Goal: Check status: Check status

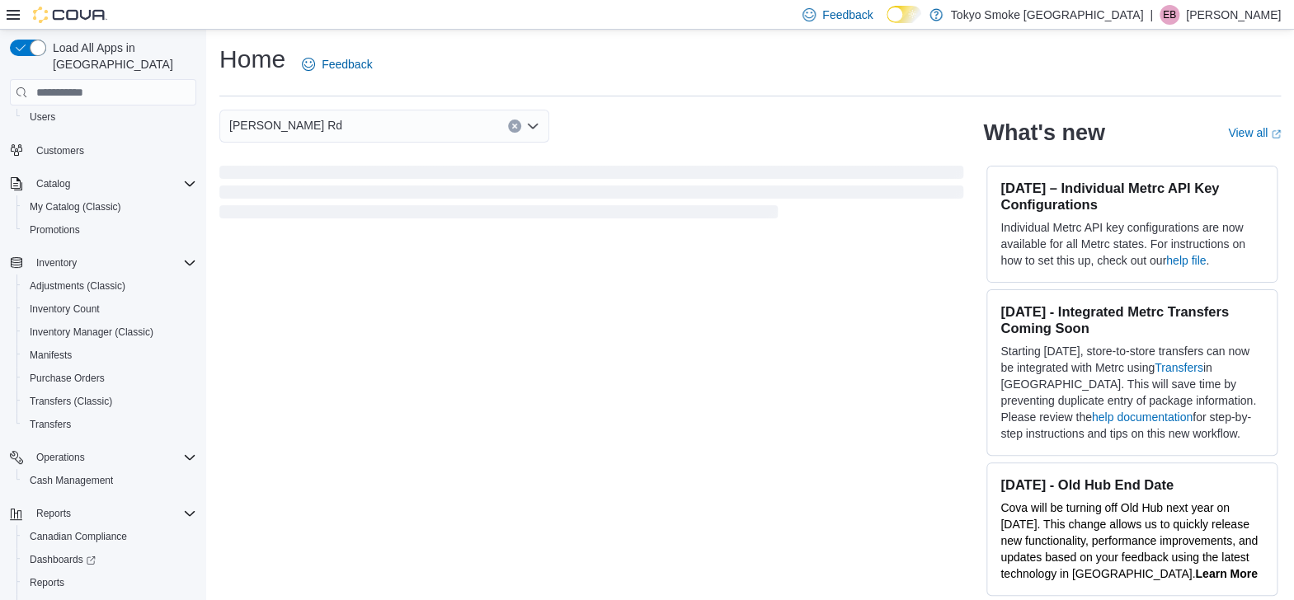
scroll to position [116, 0]
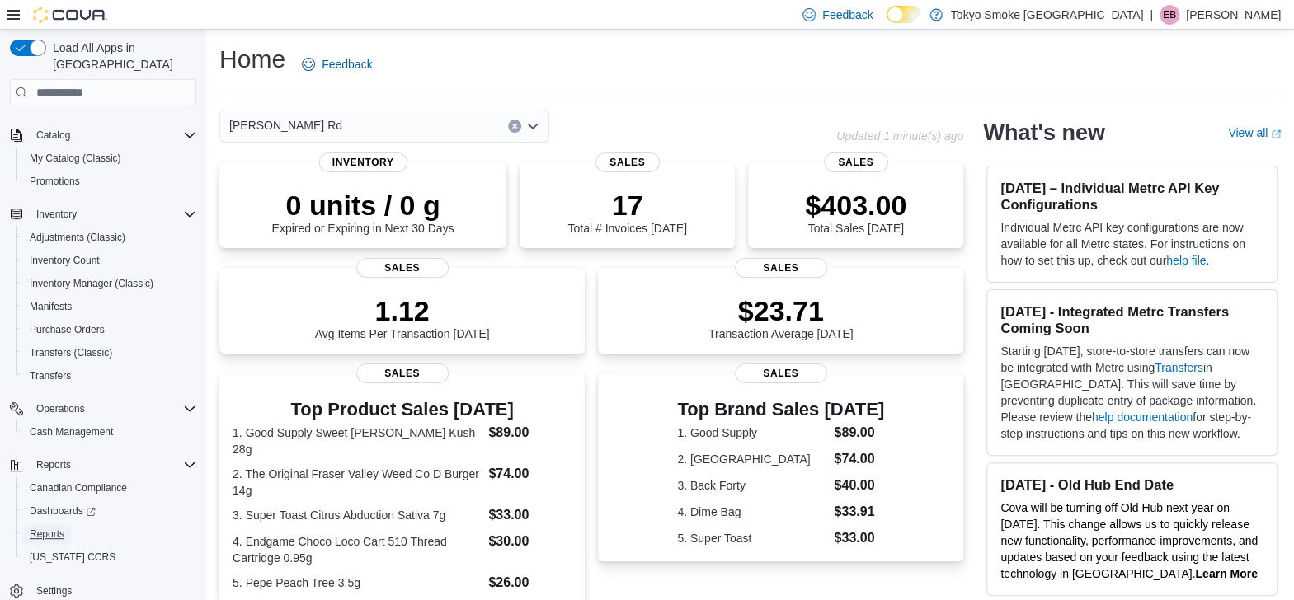
click at [54, 528] on span "Reports" at bounding box center [47, 534] width 35 height 13
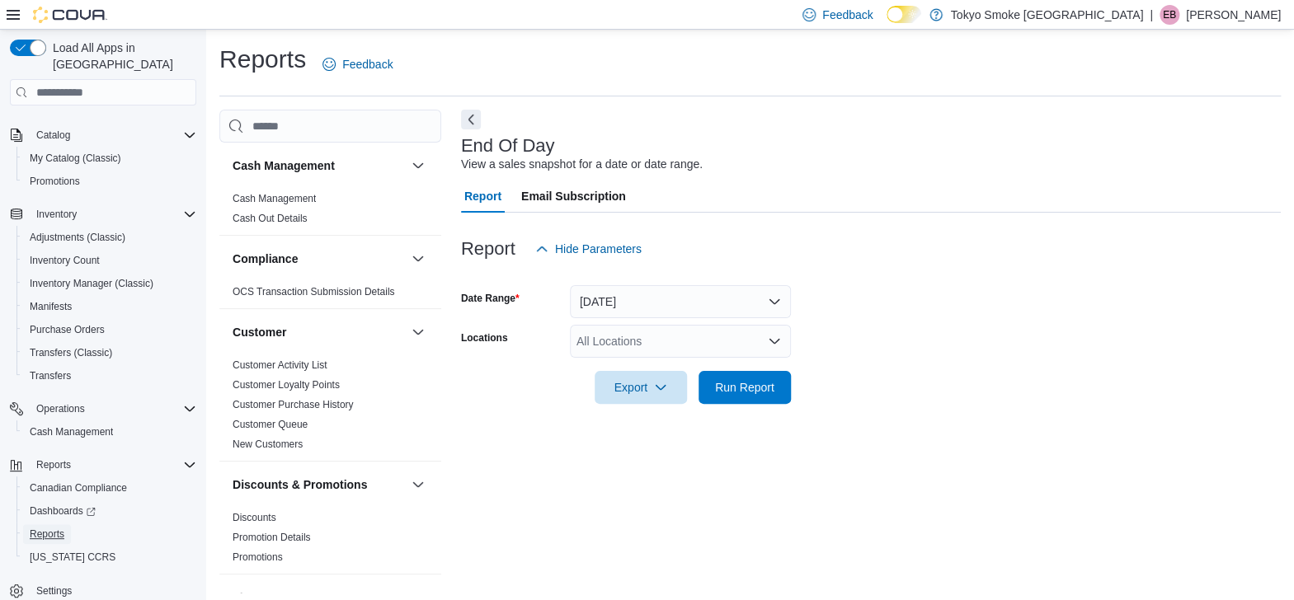
scroll to position [6, 0]
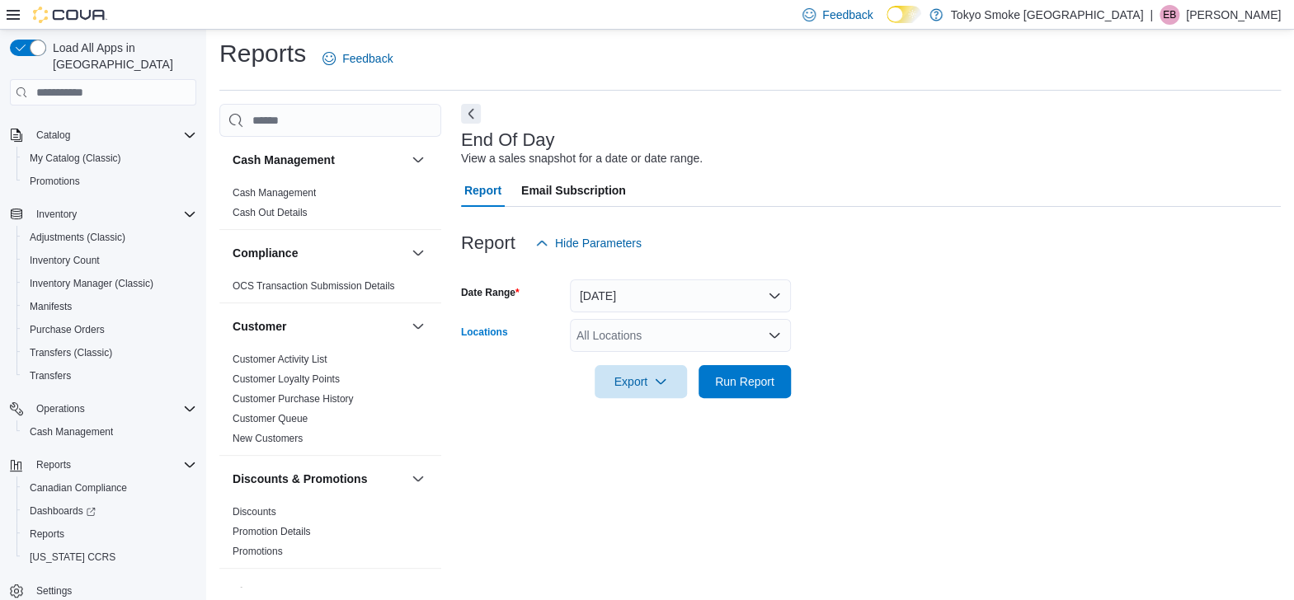
click at [630, 338] on div "All Locations" at bounding box center [680, 335] width 221 height 33
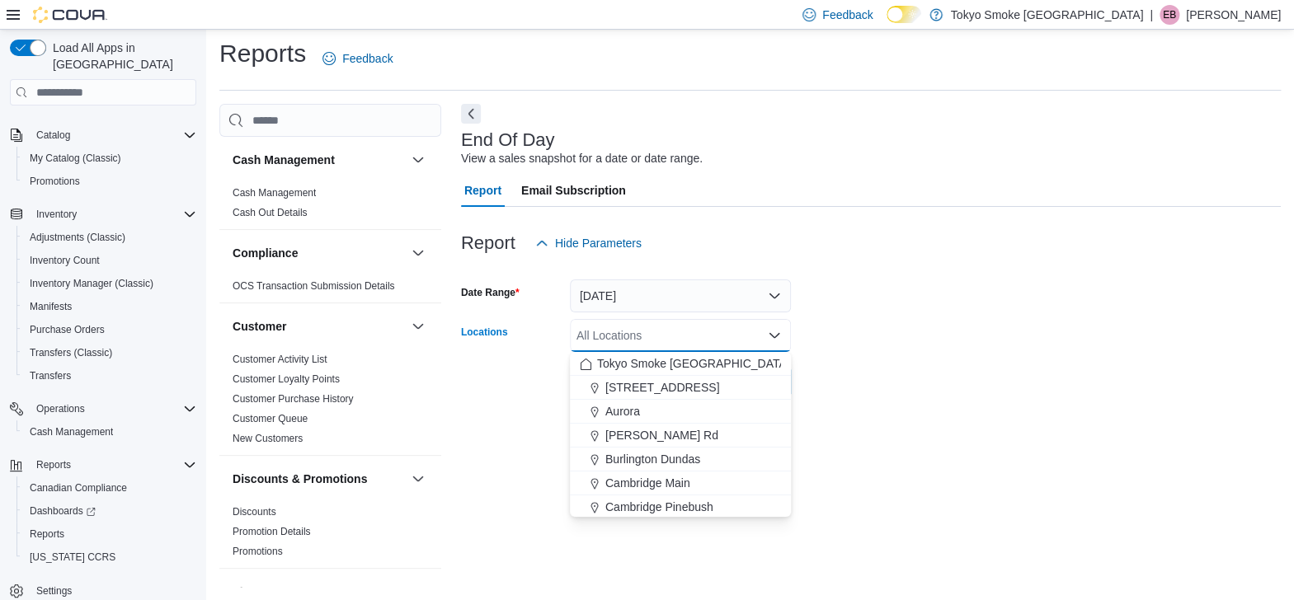
click at [637, 432] on span "[PERSON_NAME] Rd" at bounding box center [661, 435] width 113 height 16
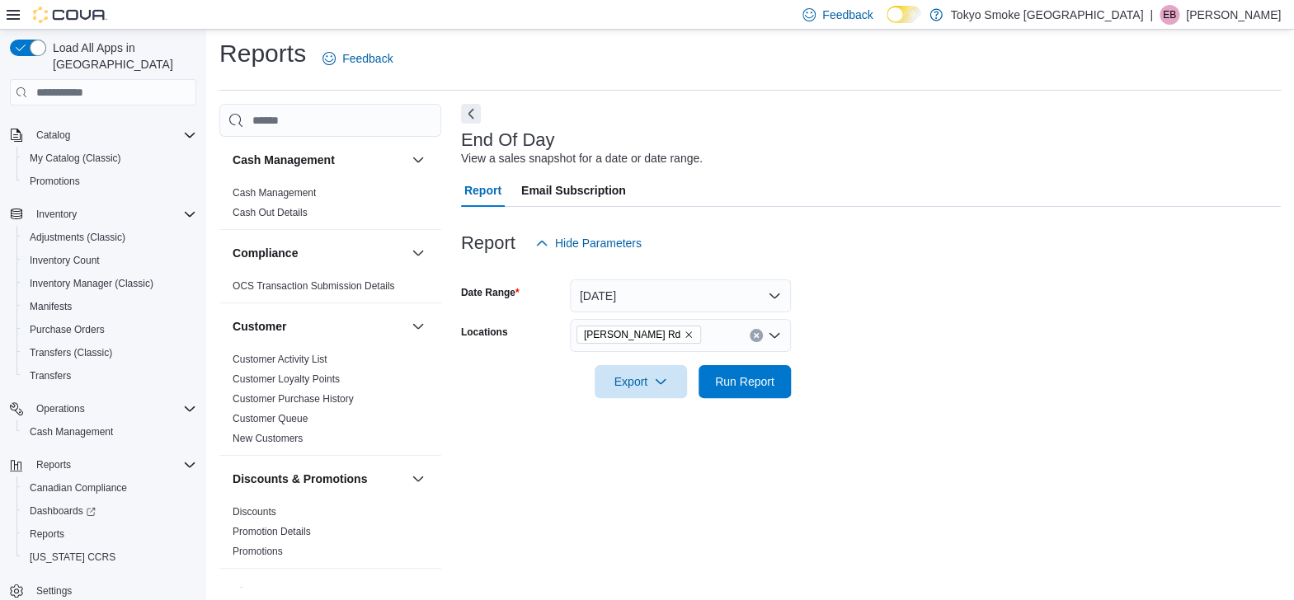
click at [885, 396] on form "Date Range [DATE] Locations [PERSON_NAME] Rd Export Run Report" at bounding box center [871, 329] width 820 height 139
click at [740, 384] on span "Run Report" at bounding box center [744, 382] width 59 height 16
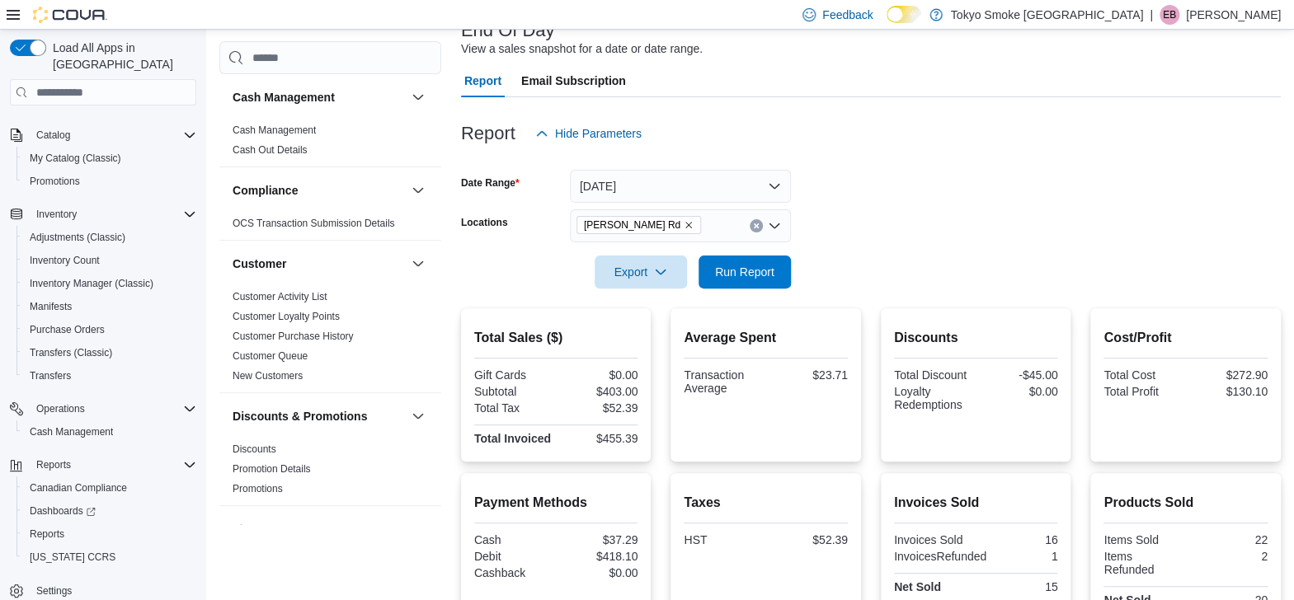
scroll to position [6, 0]
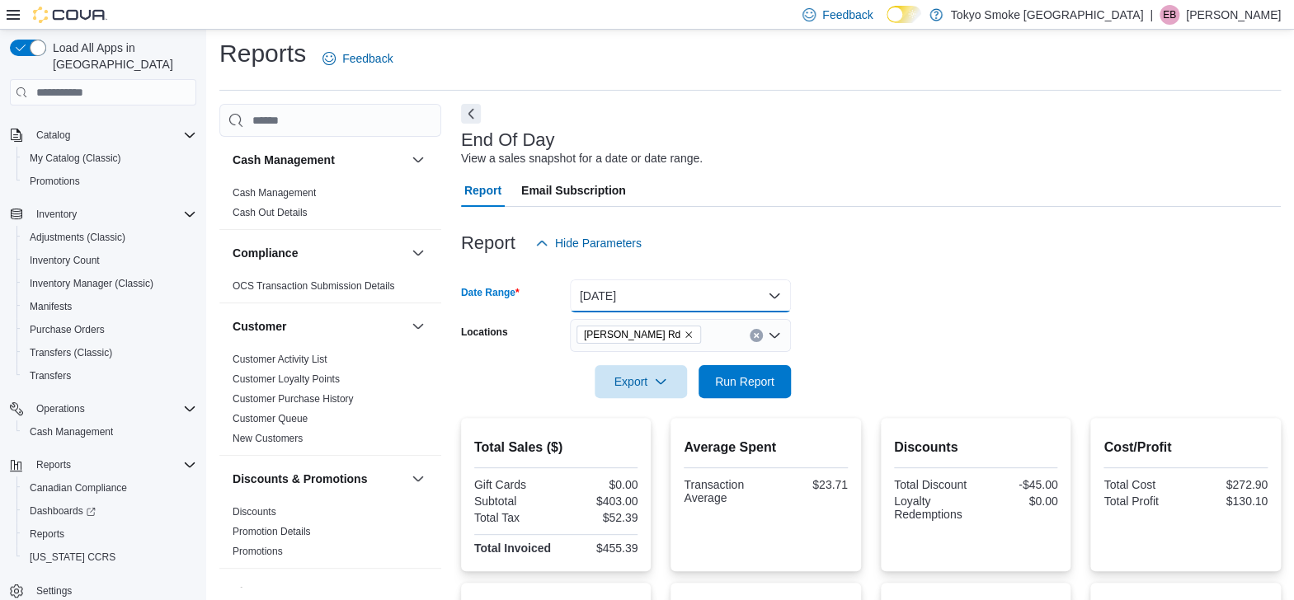
click at [642, 295] on button "[DATE]" at bounding box center [680, 296] width 221 height 33
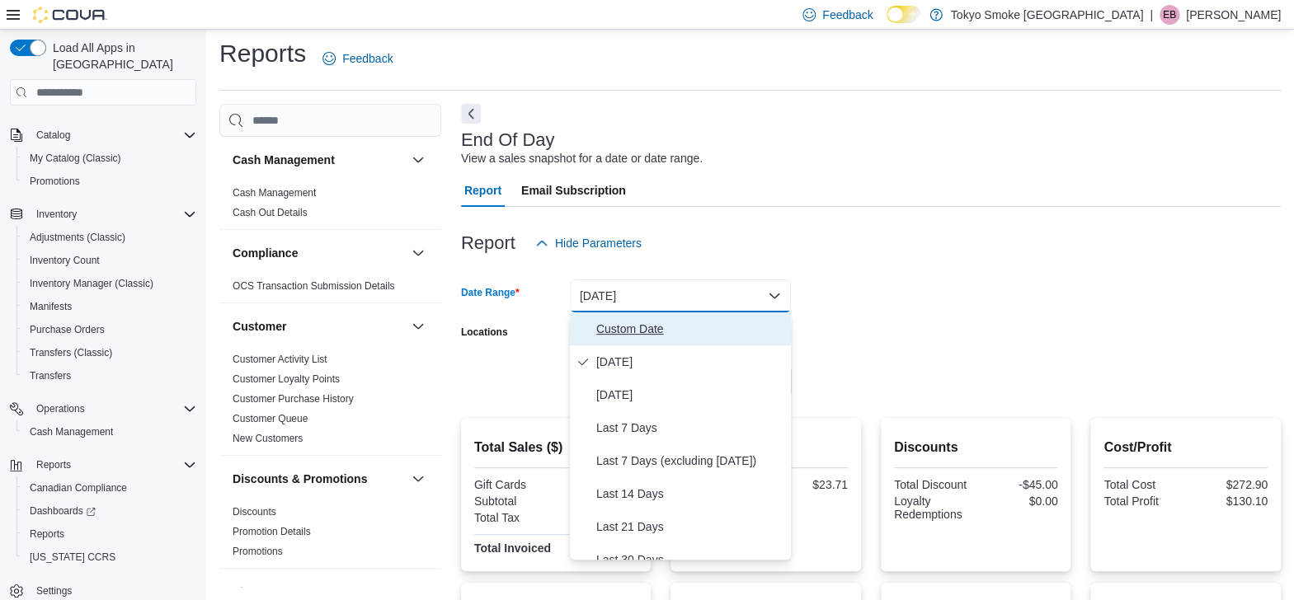
click at [644, 333] on span "Custom Date" at bounding box center [690, 329] width 188 height 20
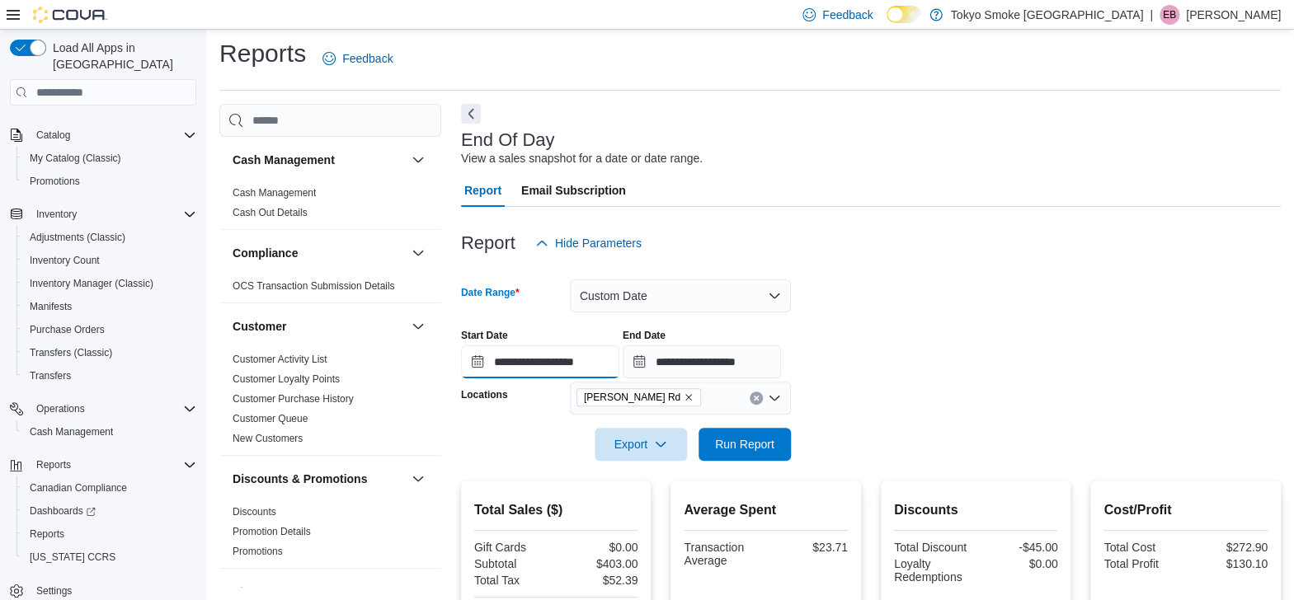
click at [562, 362] on input "**********" at bounding box center [540, 362] width 158 height 33
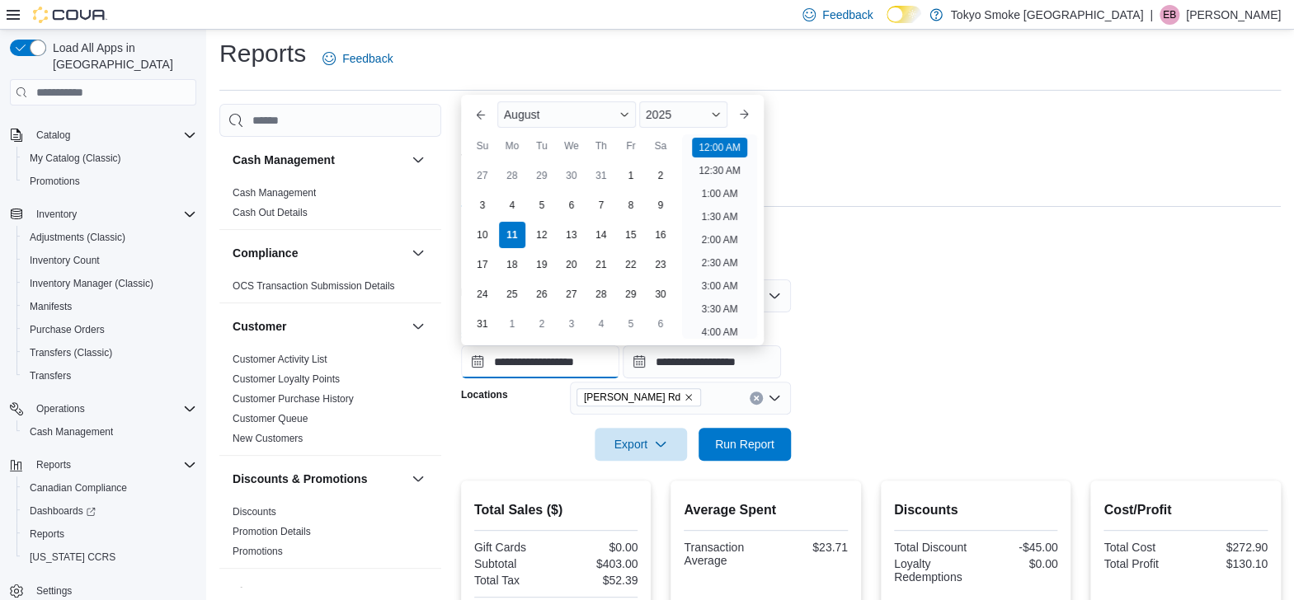
scroll to position [51, 0]
click at [636, 210] on div "8" at bounding box center [631, 205] width 26 height 26
type input "**********"
click at [832, 304] on form "**********" at bounding box center [871, 360] width 820 height 201
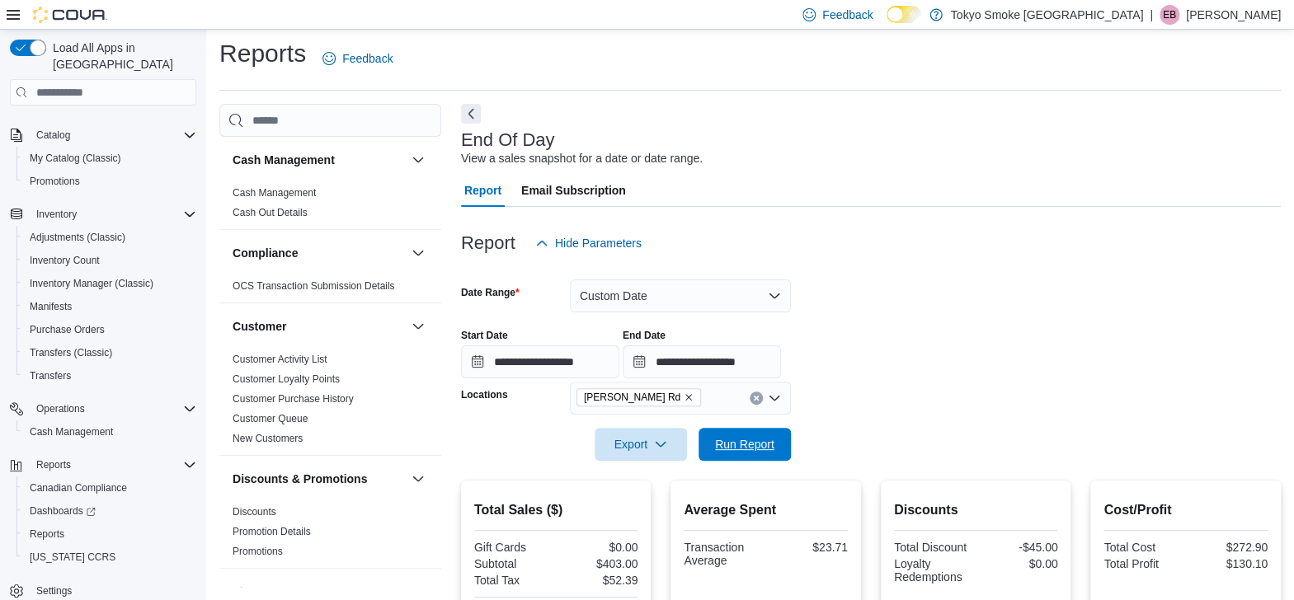
click at [768, 438] on span "Run Report" at bounding box center [744, 444] width 59 height 16
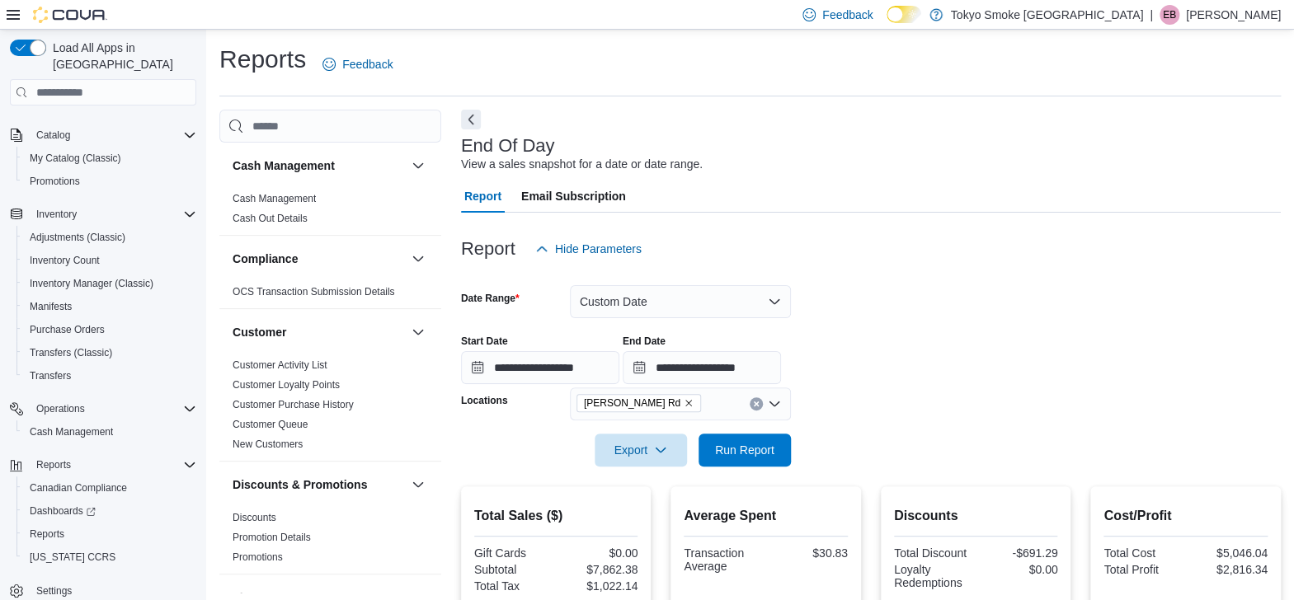
click at [914, 319] on div at bounding box center [871, 319] width 820 height 3
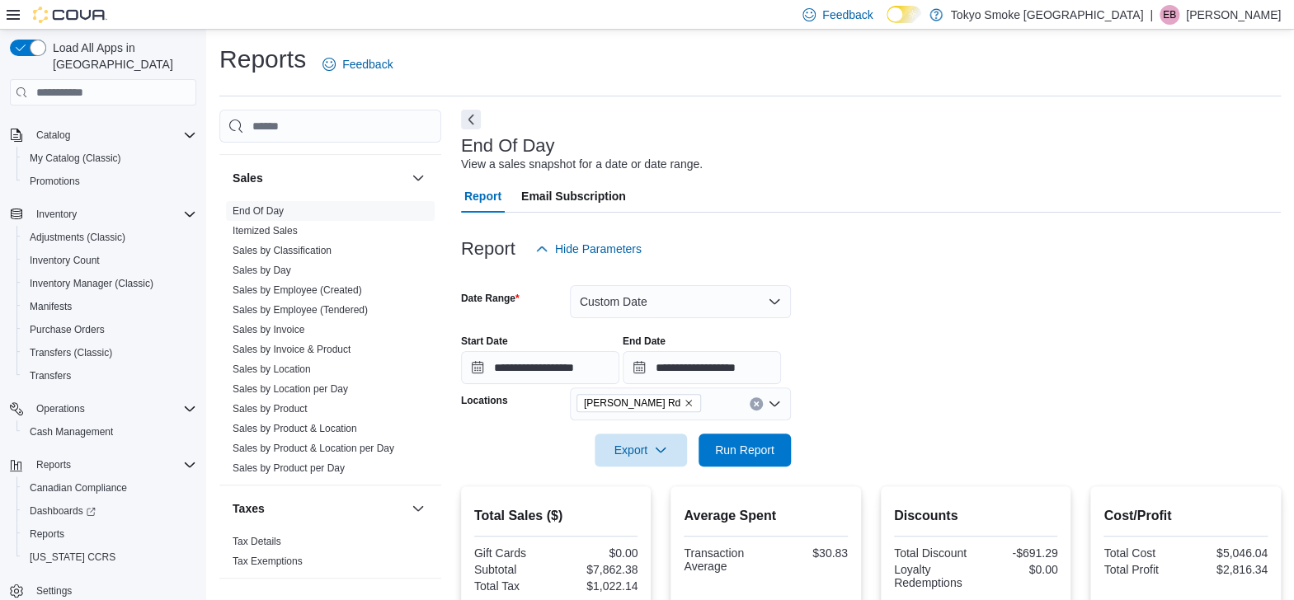
scroll to position [1027, 0]
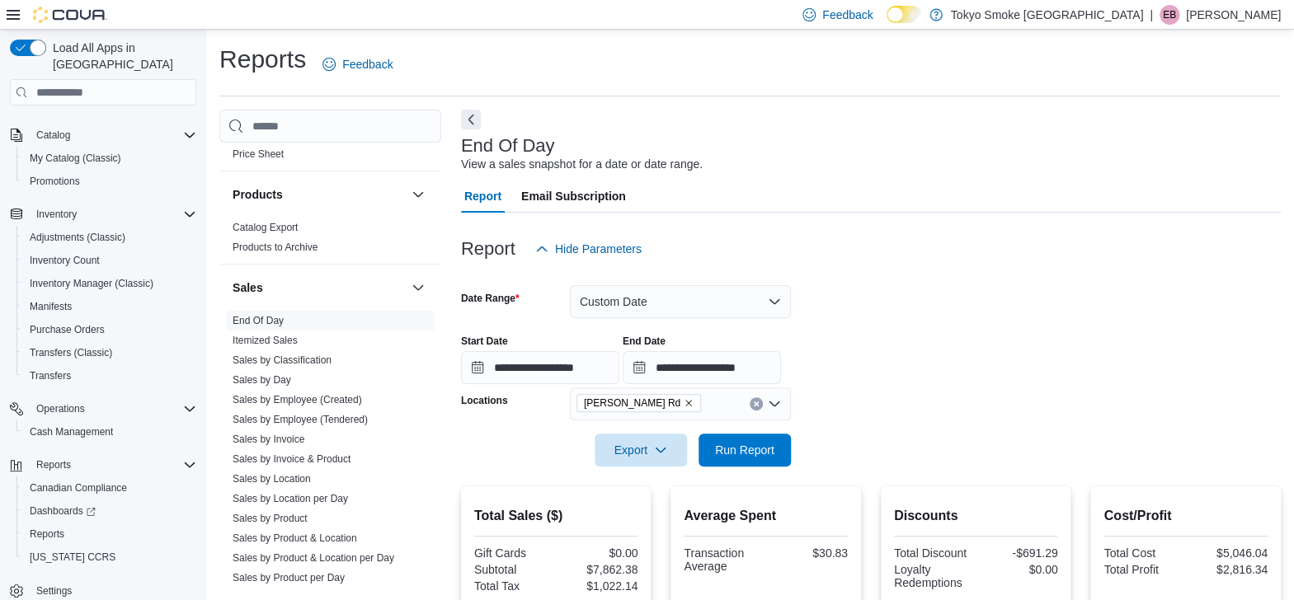
click at [265, 317] on link "End Of Day" at bounding box center [258, 321] width 51 height 12
click at [265, 320] on link "End Of Day" at bounding box center [258, 321] width 51 height 12
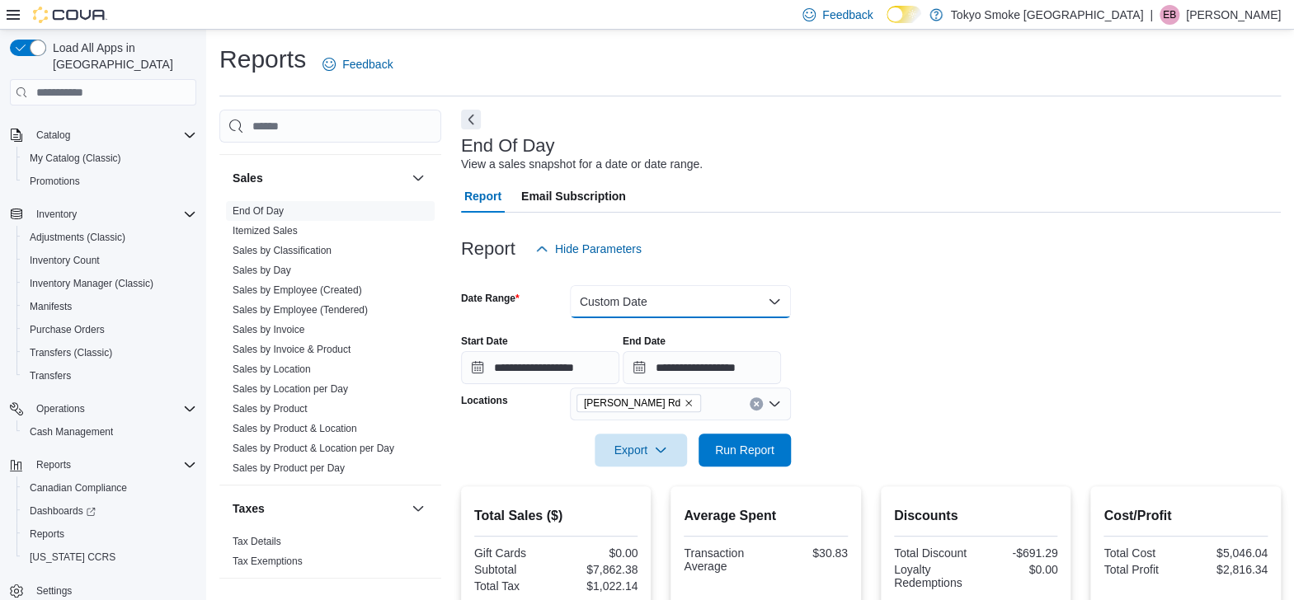
click at [689, 310] on button "Custom Date" at bounding box center [680, 301] width 221 height 33
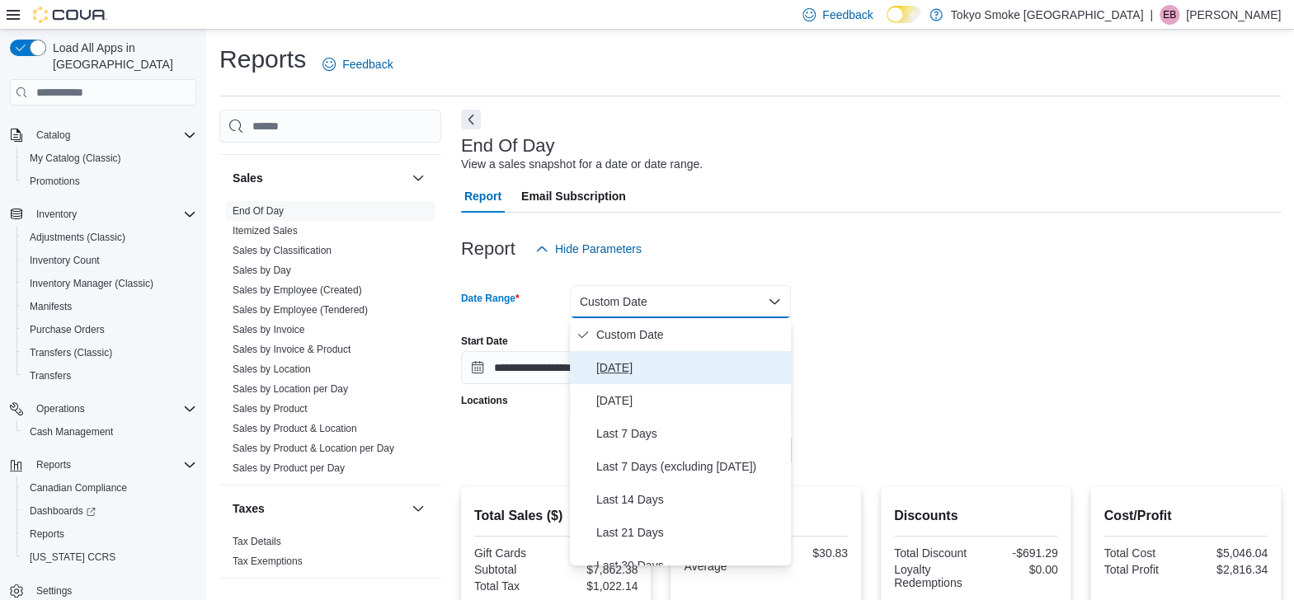
click at [610, 366] on span "[DATE]" at bounding box center [690, 368] width 188 height 20
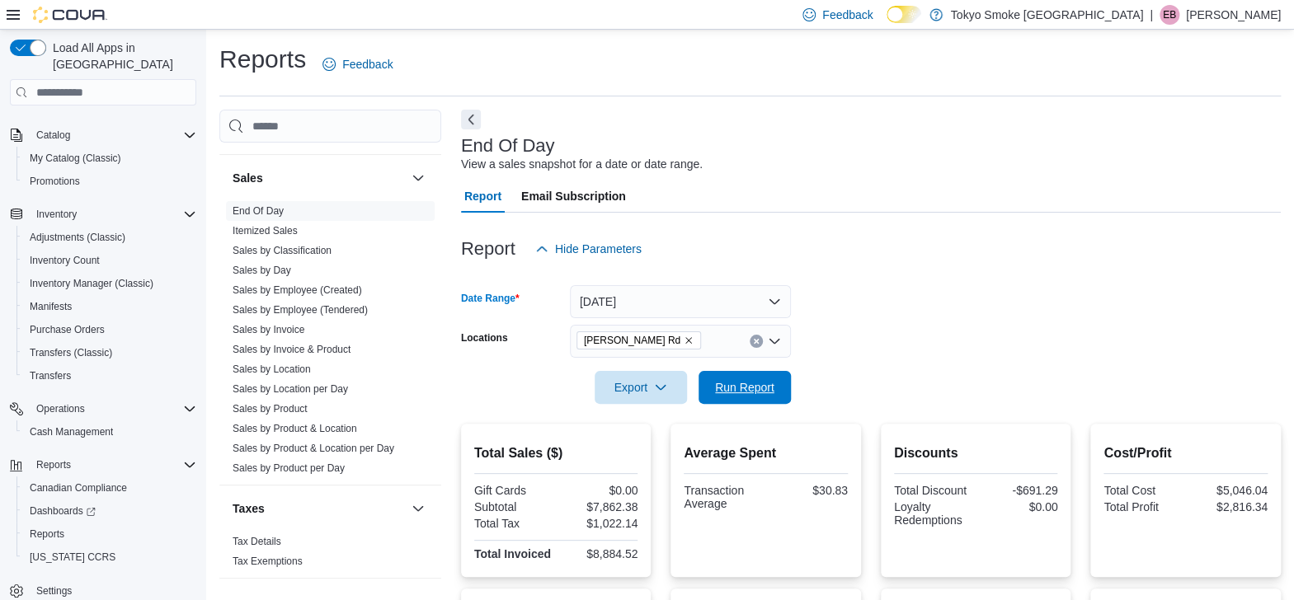
click at [740, 393] on span "Run Report" at bounding box center [744, 387] width 59 height 16
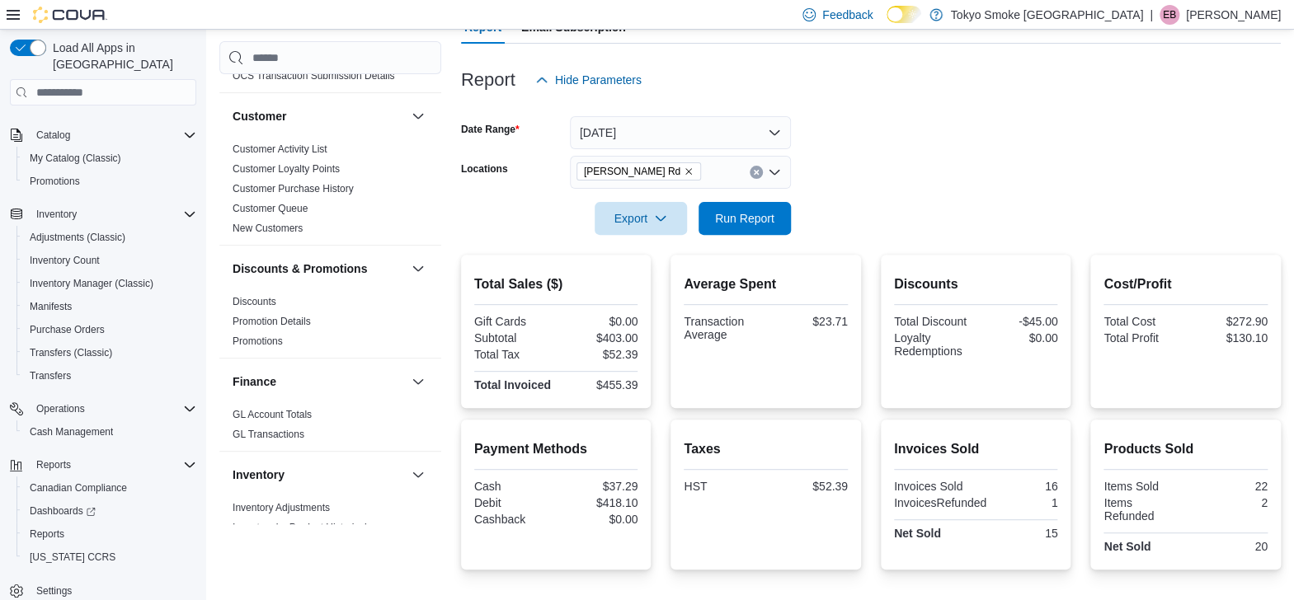
scroll to position [32, 0]
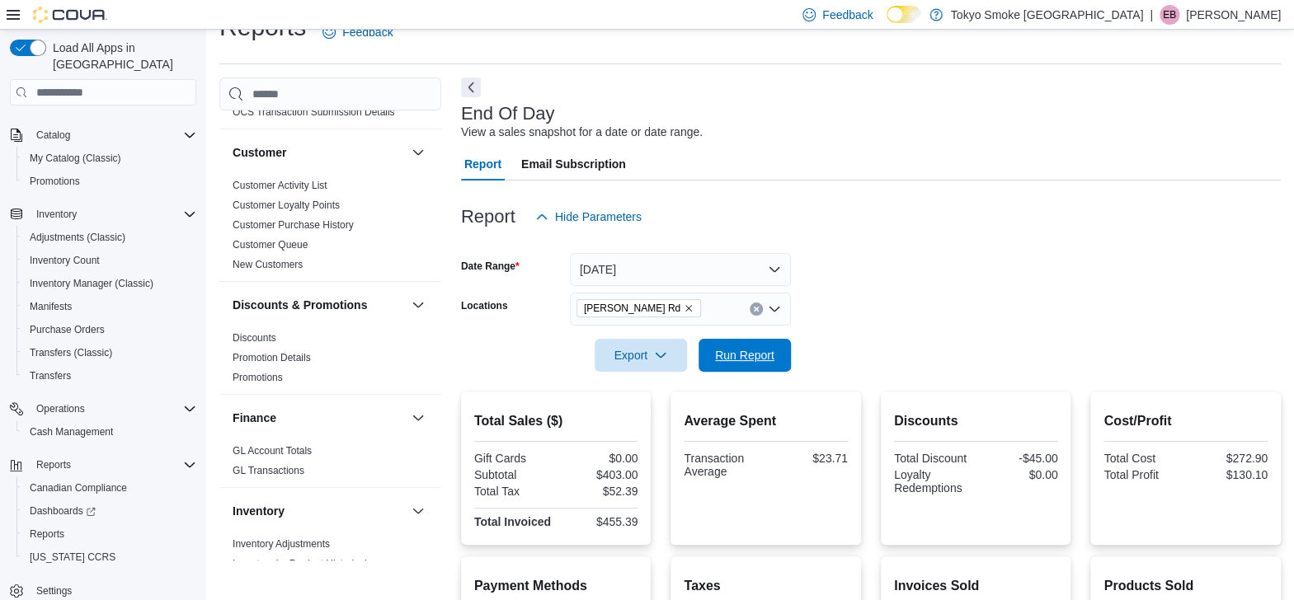
click at [736, 366] on span "Run Report" at bounding box center [744, 355] width 73 height 33
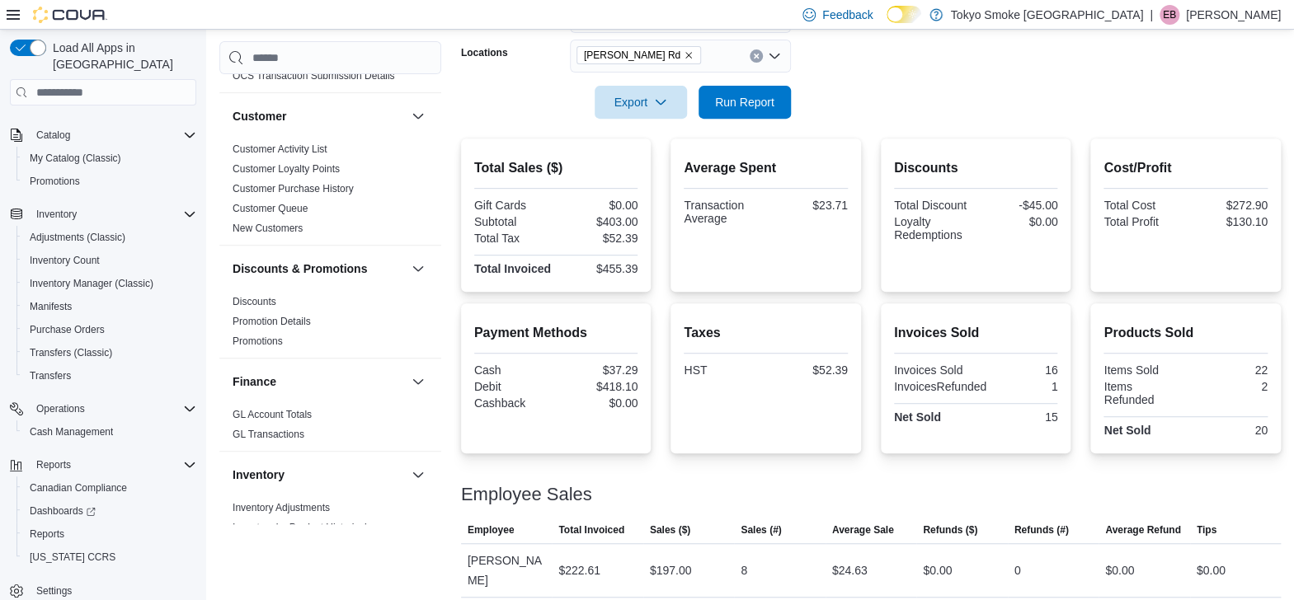
scroll to position [252, 0]
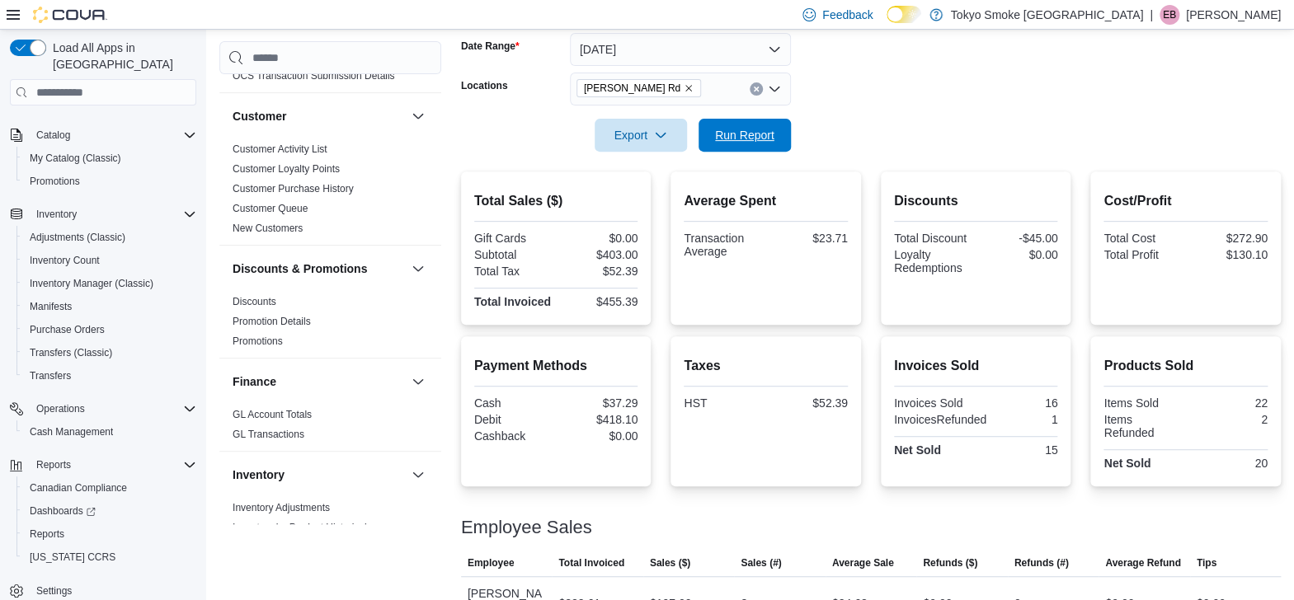
click at [745, 138] on span "Run Report" at bounding box center [744, 135] width 59 height 16
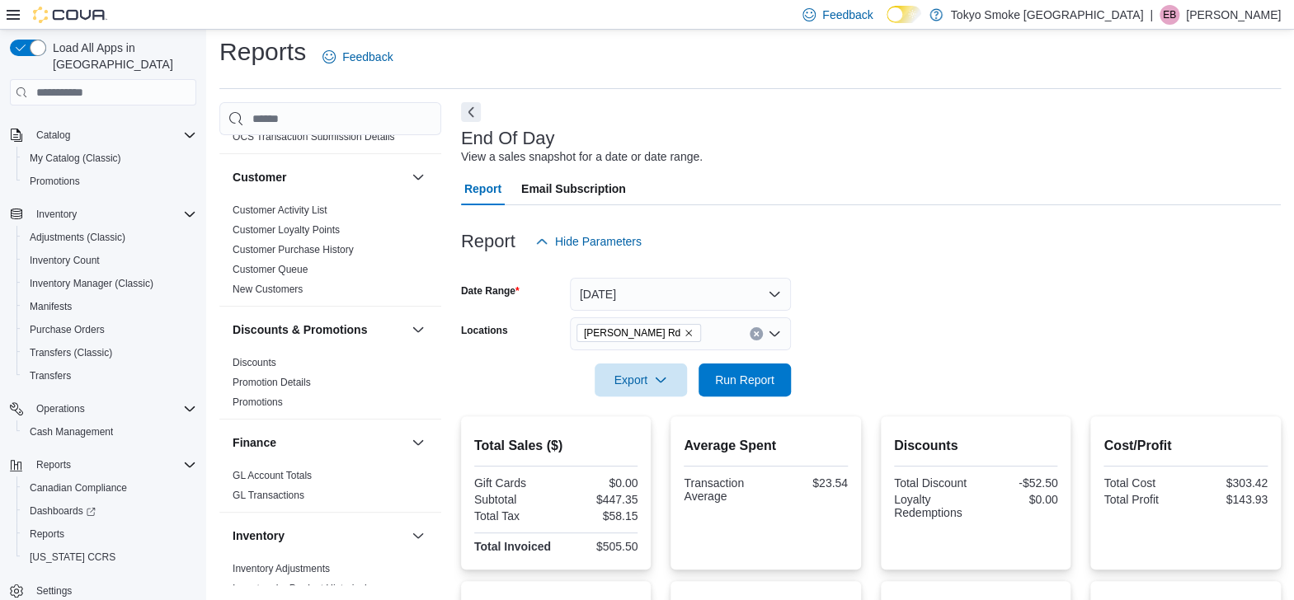
scroll to position [0, 0]
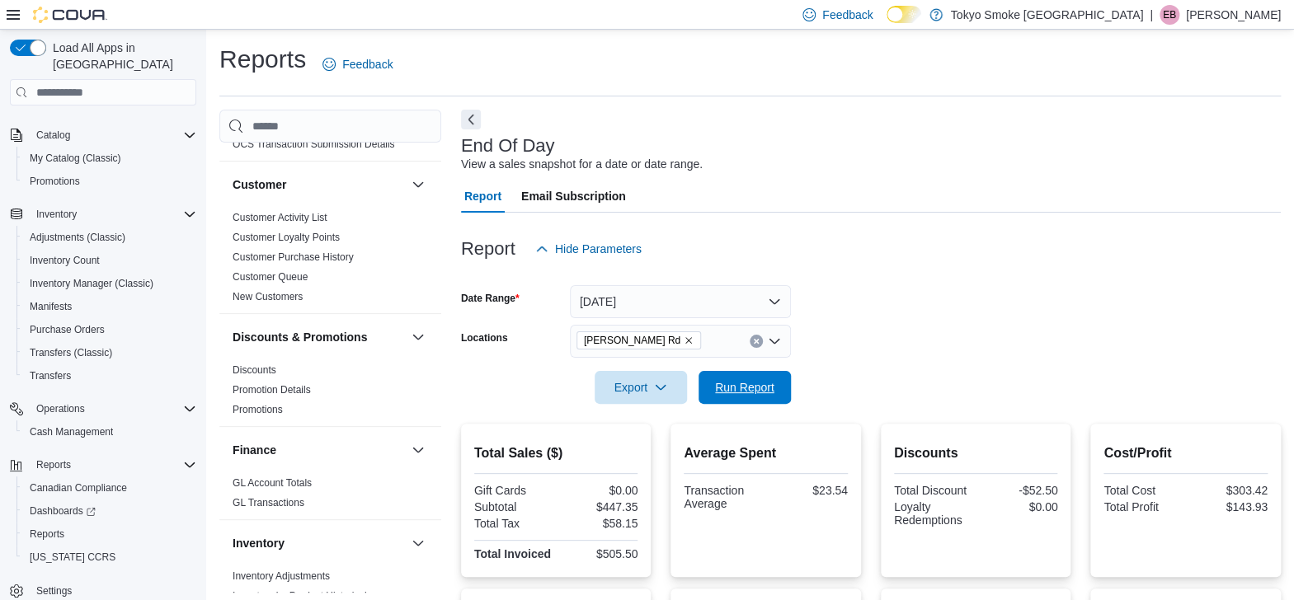
click at [753, 386] on span "Run Report" at bounding box center [744, 387] width 59 height 16
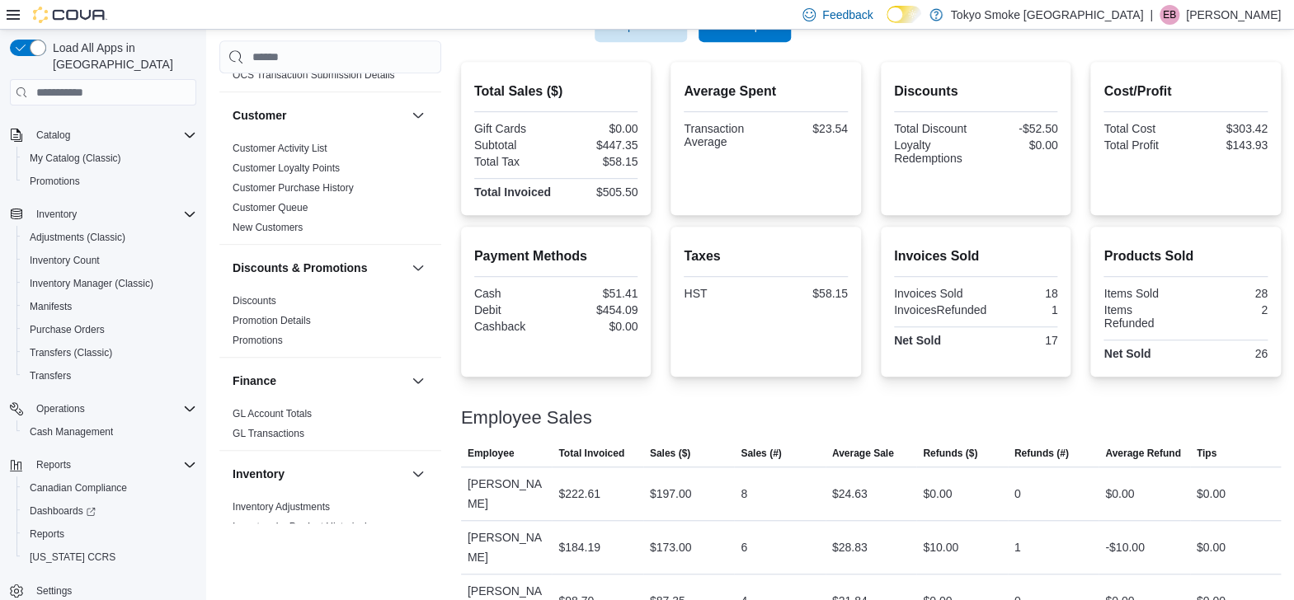
scroll to position [143, 0]
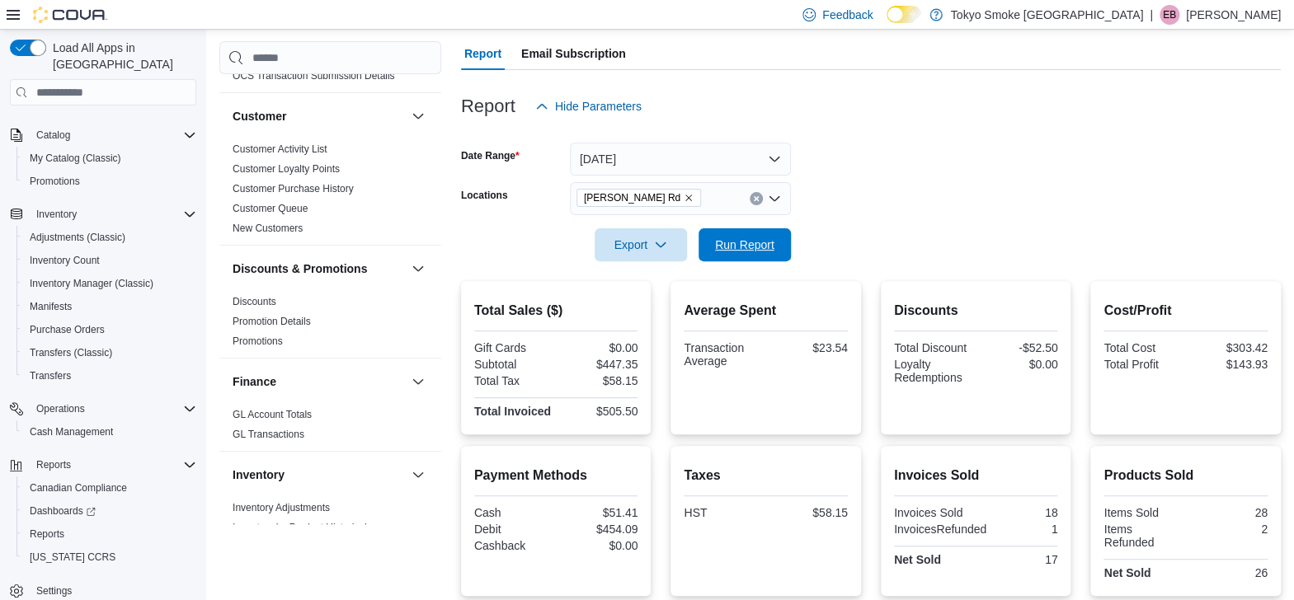
click at [740, 241] on span "Run Report" at bounding box center [744, 245] width 59 height 16
click at [747, 237] on span "Run Report" at bounding box center [744, 245] width 59 height 16
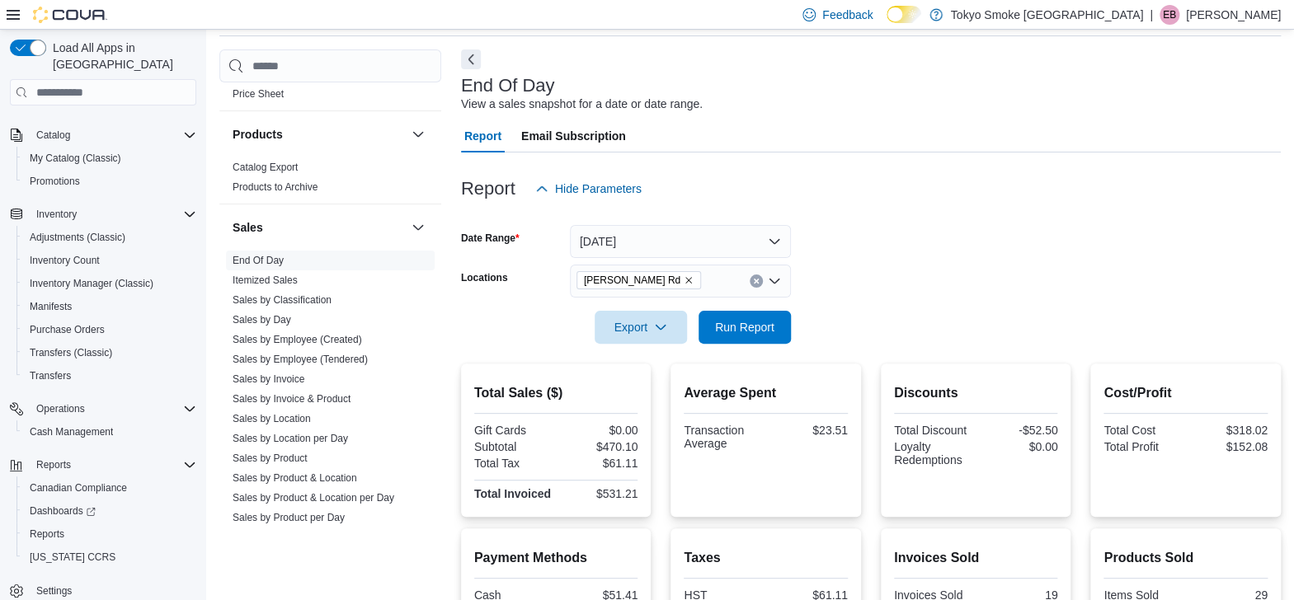
scroll to position [32, 0]
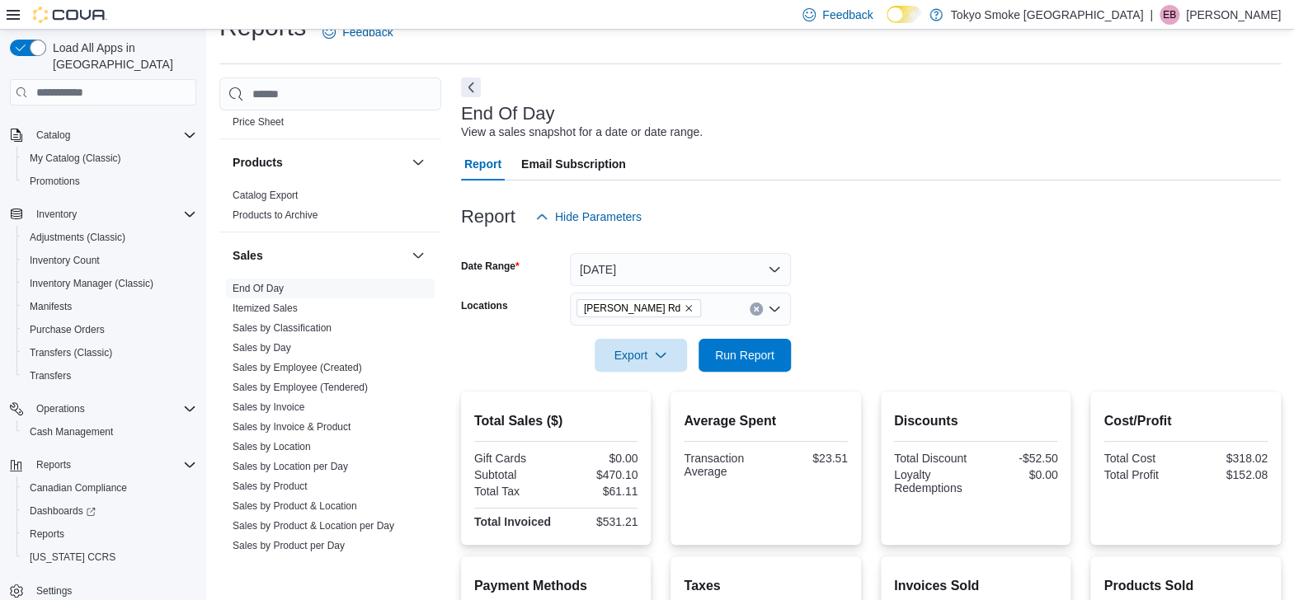
click at [261, 286] on link "End Of Day" at bounding box center [258, 289] width 51 height 12
click at [759, 360] on span "Run Report" at bounding box center [744, 355] width 59 height 16
